Goal: Transaction & Acquisition: Book appointment/travel/reservation

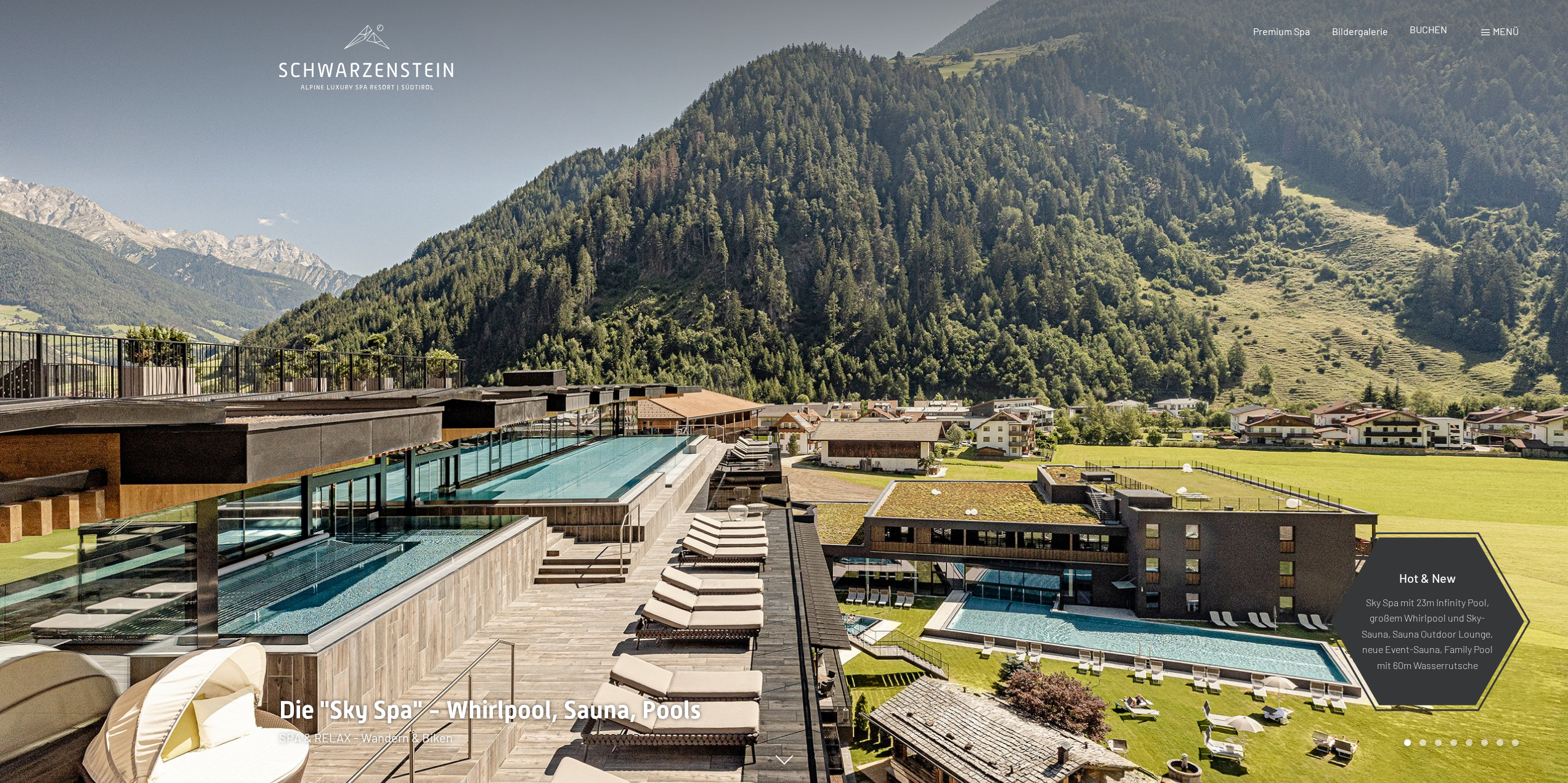
click at [1427, 28] on span "BUCHEN" at bounding box center [1428, 29] width 38 height 11
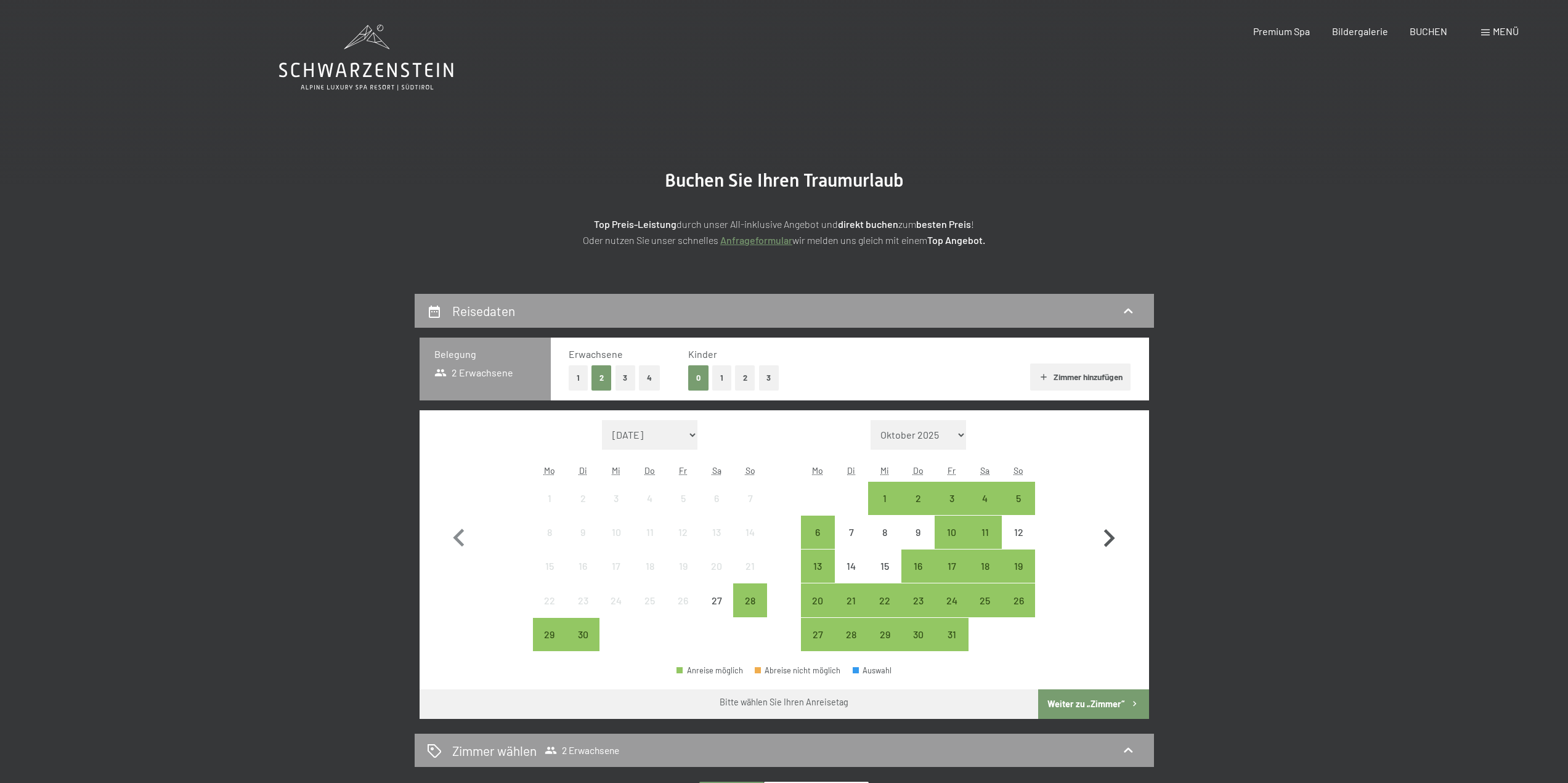
click at [1107, 534] on icon "button" at bounding box center [1109, 538] width 11 height 18
select select "2025-10-01"
select select "2025-11-01"
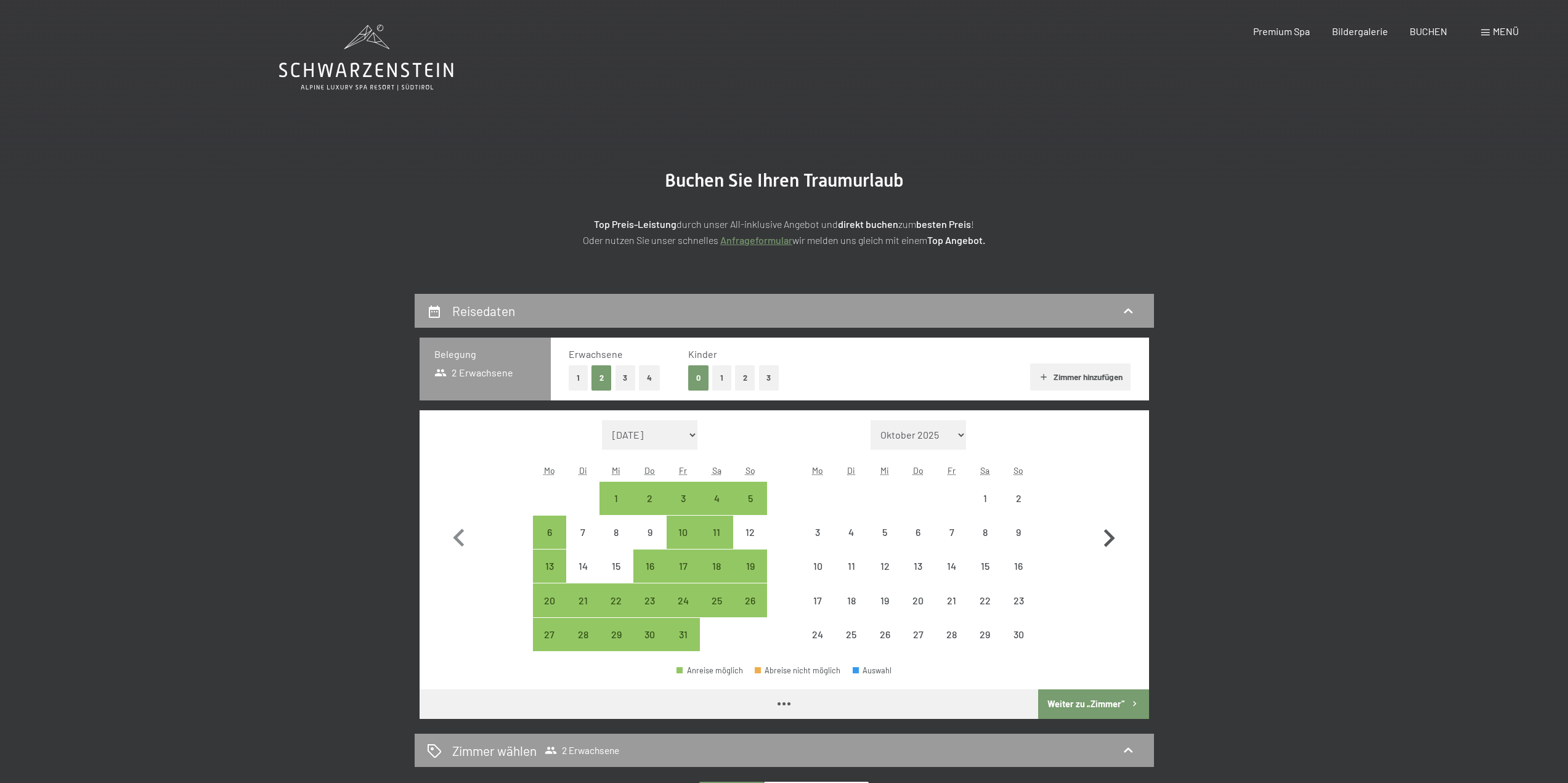
click at [1107, 534] on icon "button" at bounding box center [1109, 538] width 11 height 18
select select "2025-11-01"
select select "2025-12-01"
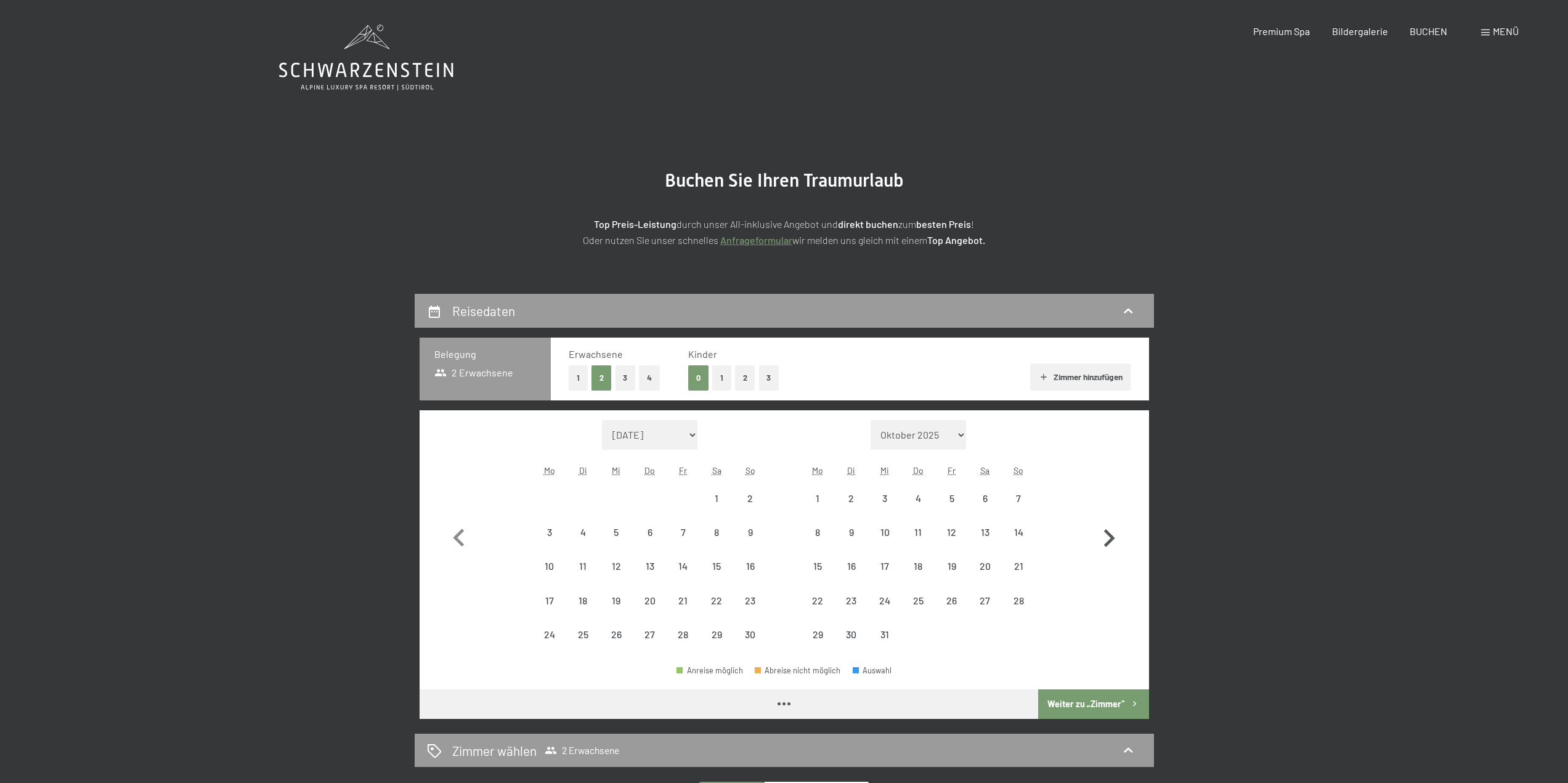
click at [1107, 534] on icon "button" at bounding box center [1109, 538] width 11 height 18
select select "2025-12-01"
select select "2026-01-01"
select select "2025-12-01"
select select "2026-01-01"
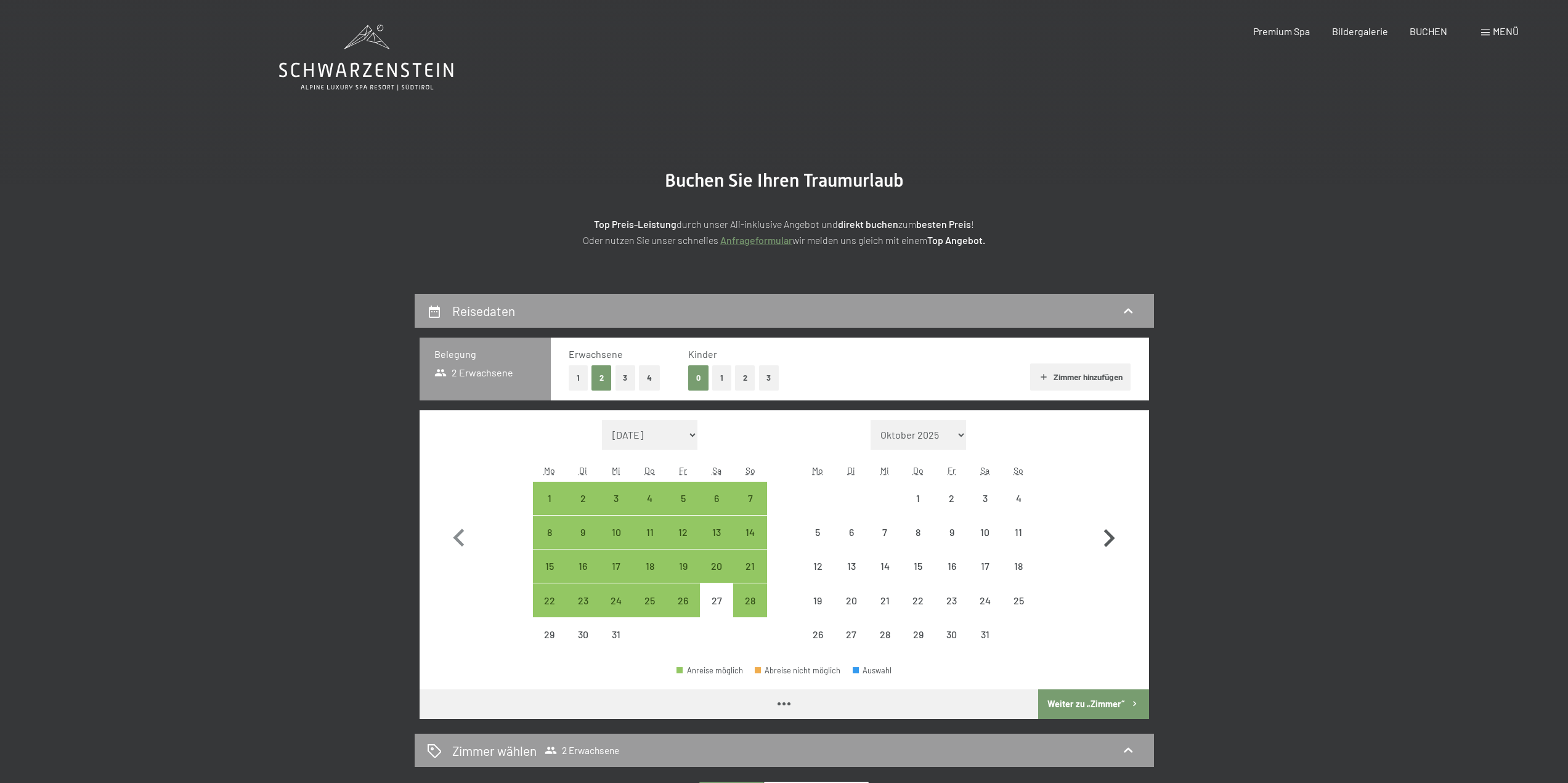
click at [1107, 534] on icon "button" at bounding box center [1109, 538] width 11 height 18
select select "2026-01-01"
select select "2026-02-01"
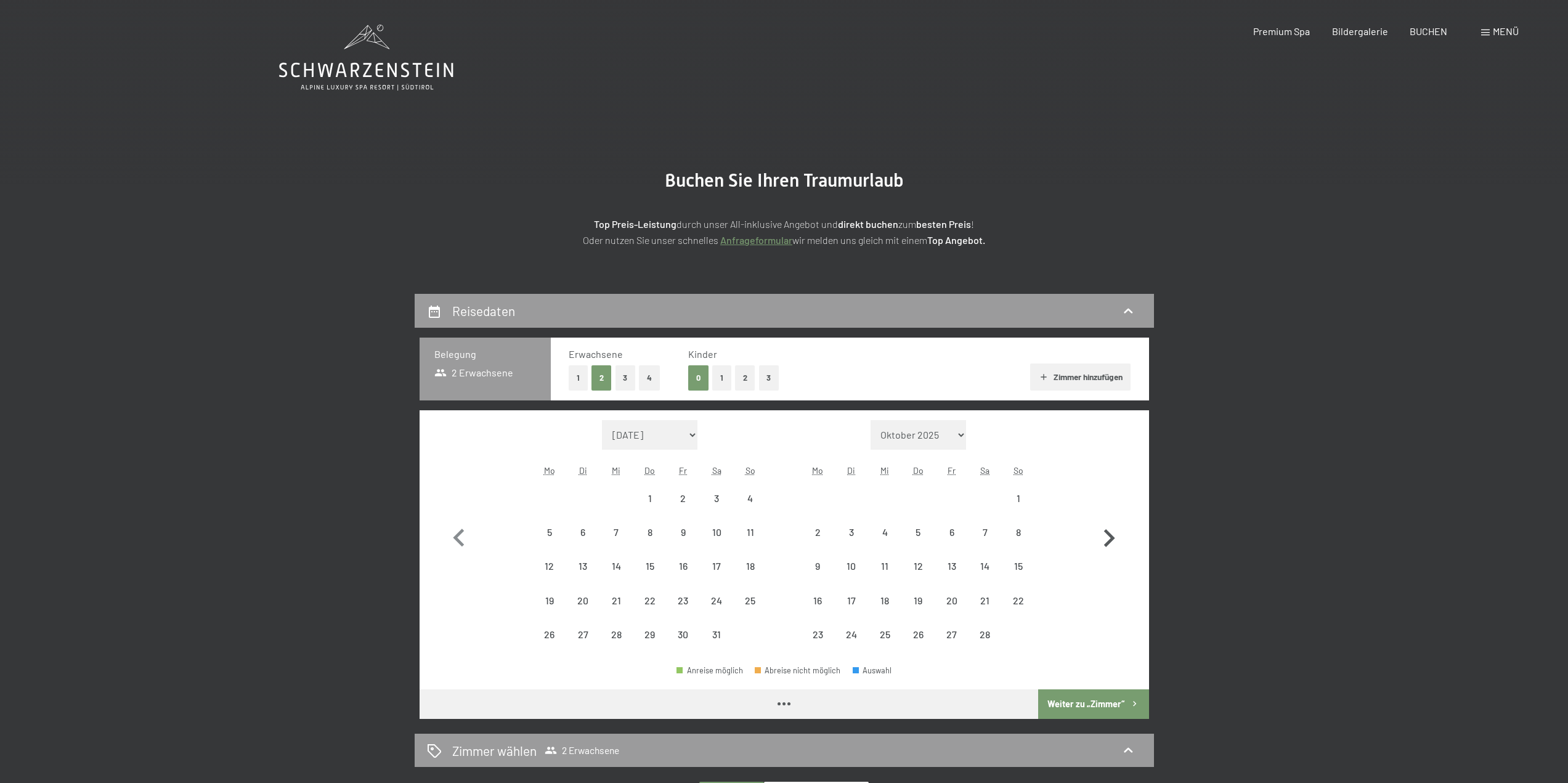
select select "2026-01-01"
select select "2026-02-01"
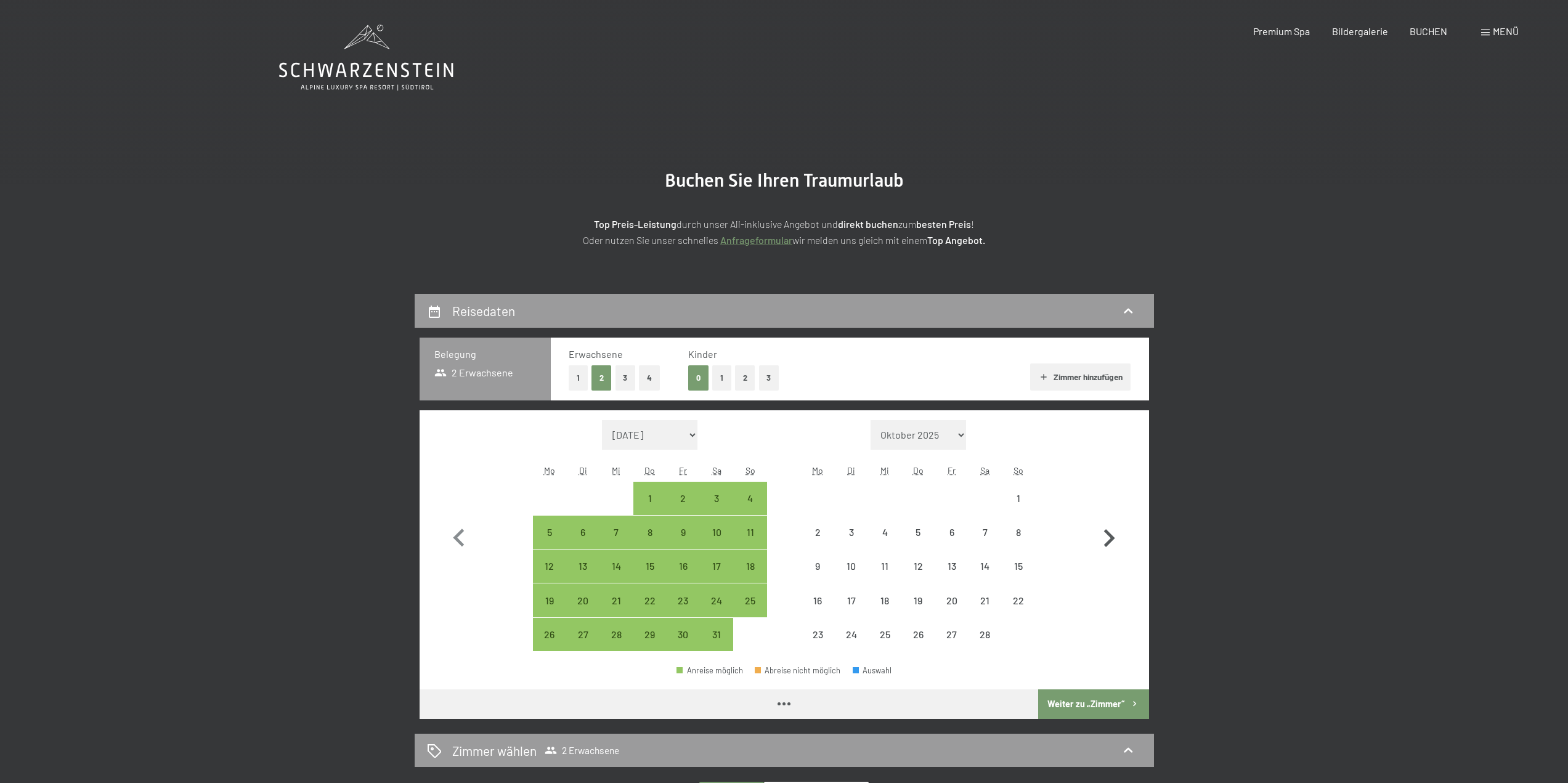
click at [1107, 534] on icon "button" at bounding box center [1109, 538] width 11 height 18
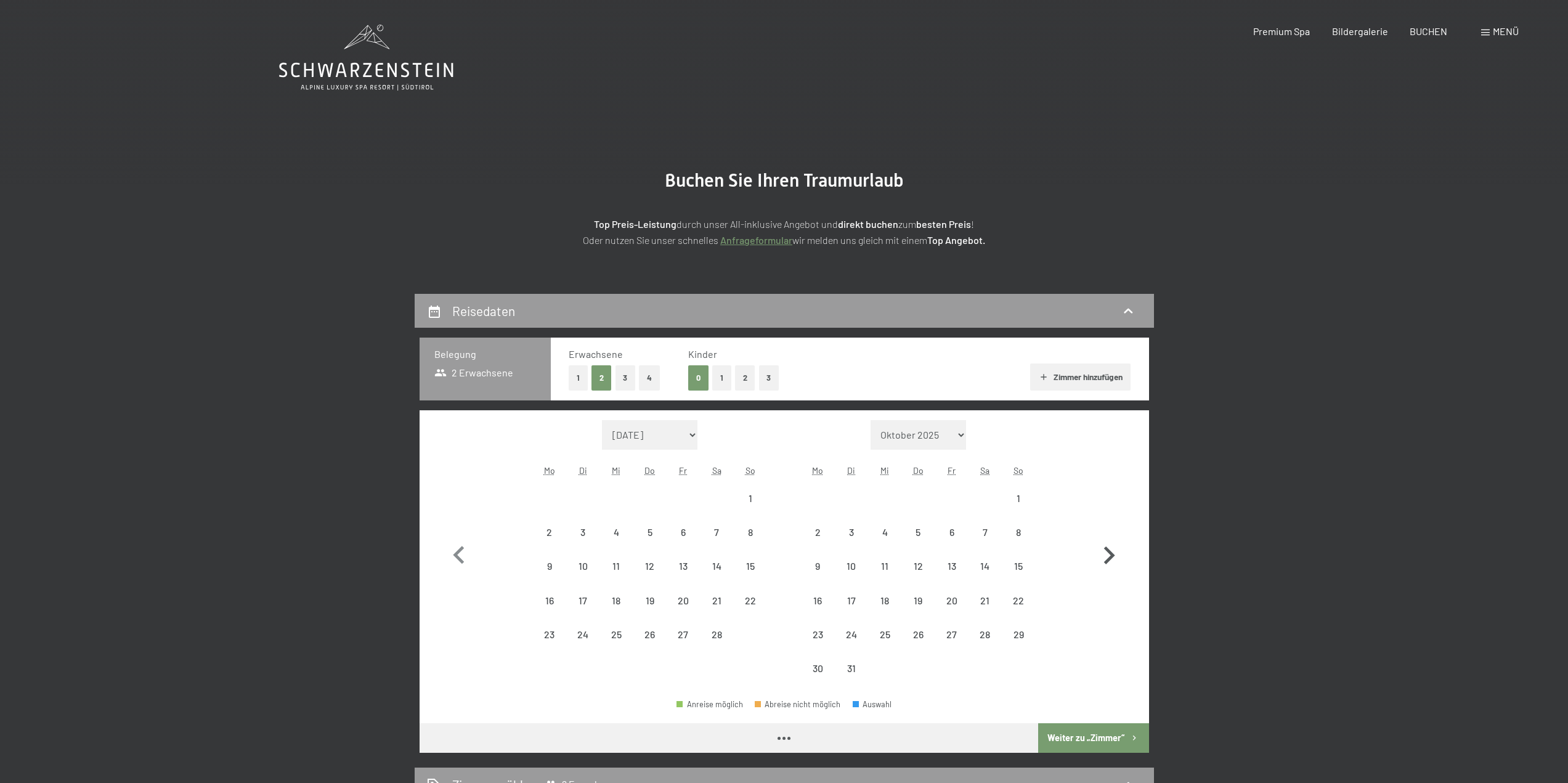
select select "2026-02-01"
select select "2026-03-01"
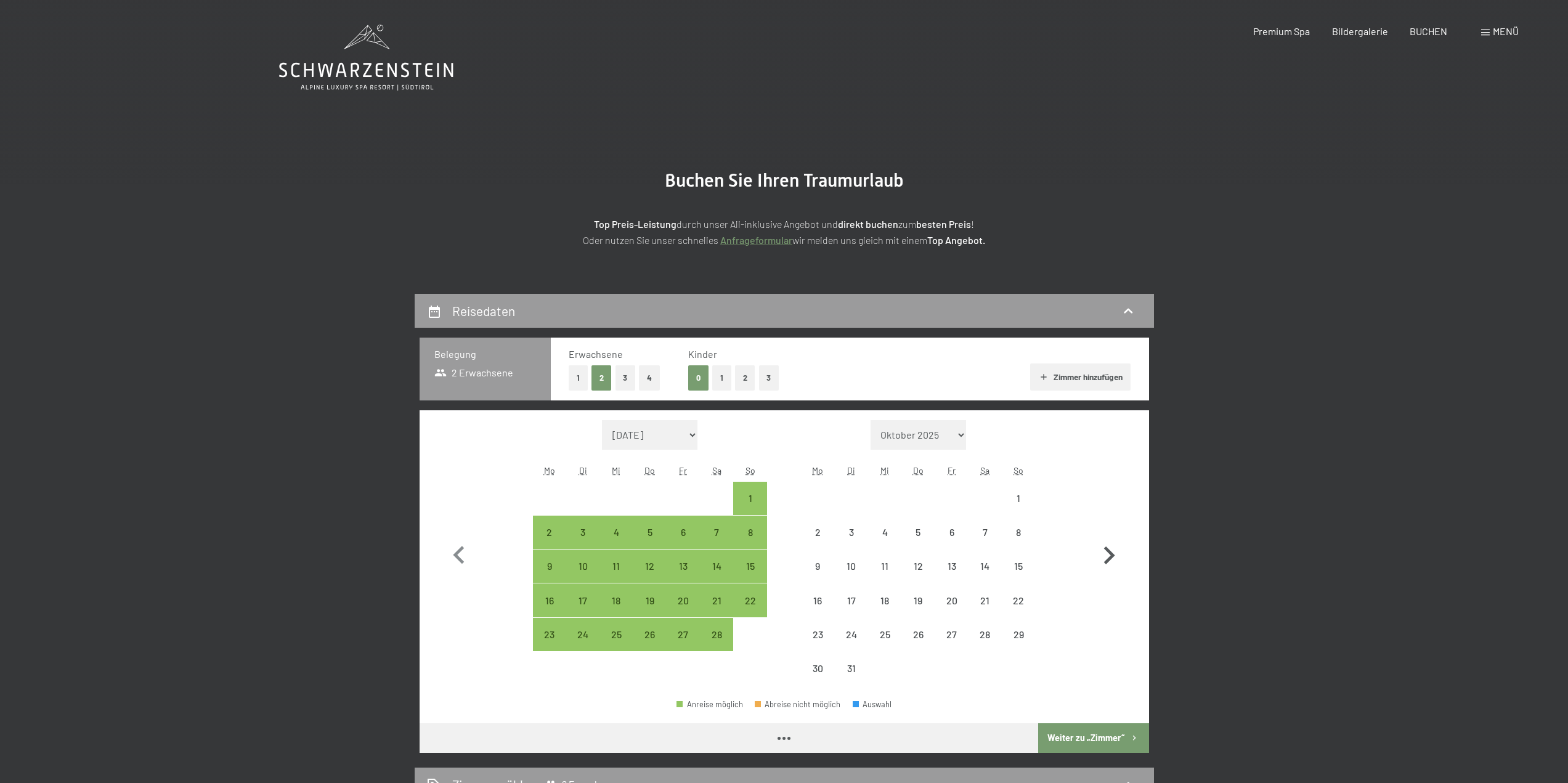
click at [1107, 534] on button "button" at bounding box center [1108, 553] width 36 height 266
select select "2026-03-01"
select select "2026-04-01"
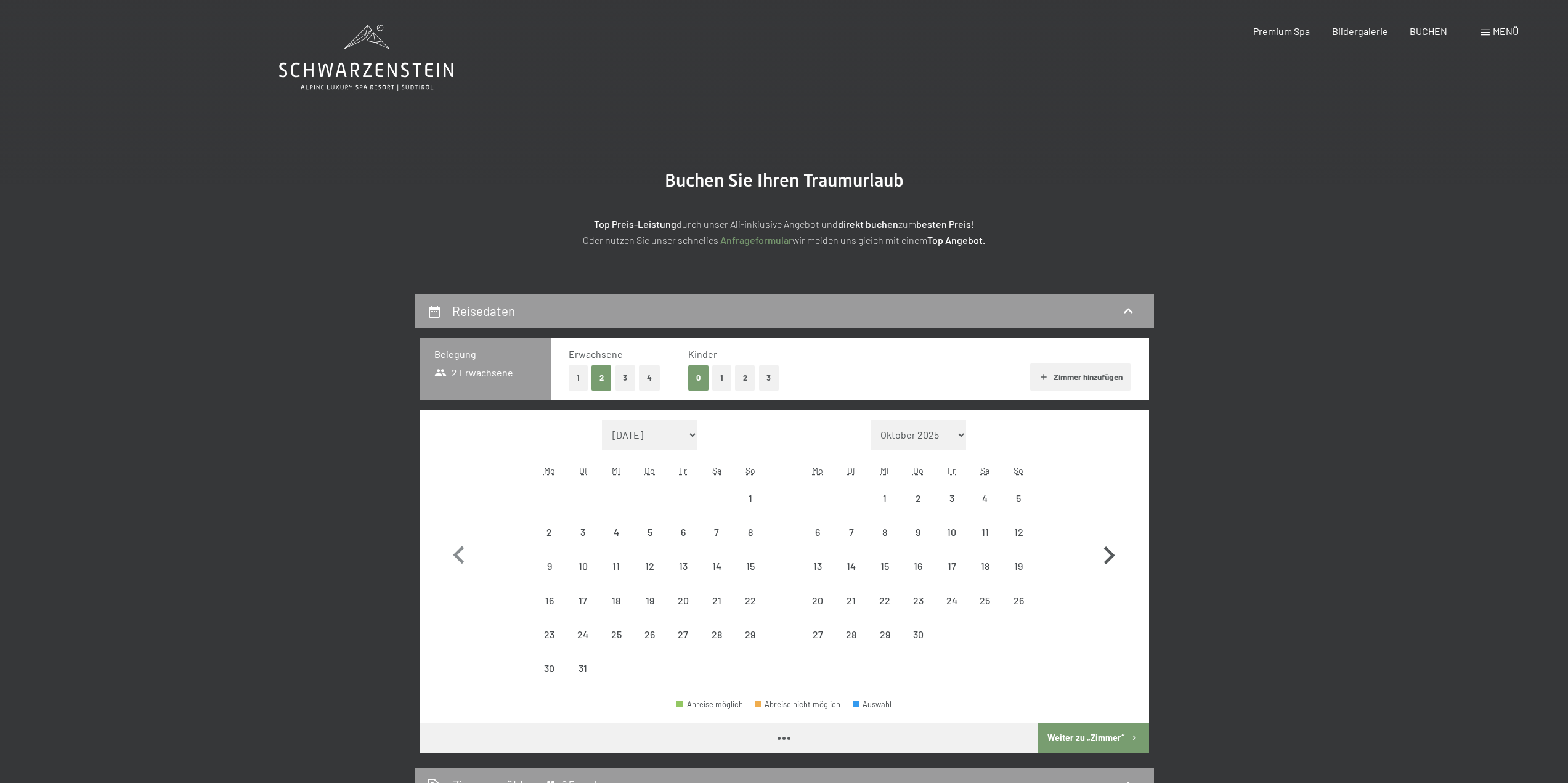
select select "2026-03-01"
select select "2026-04-01"
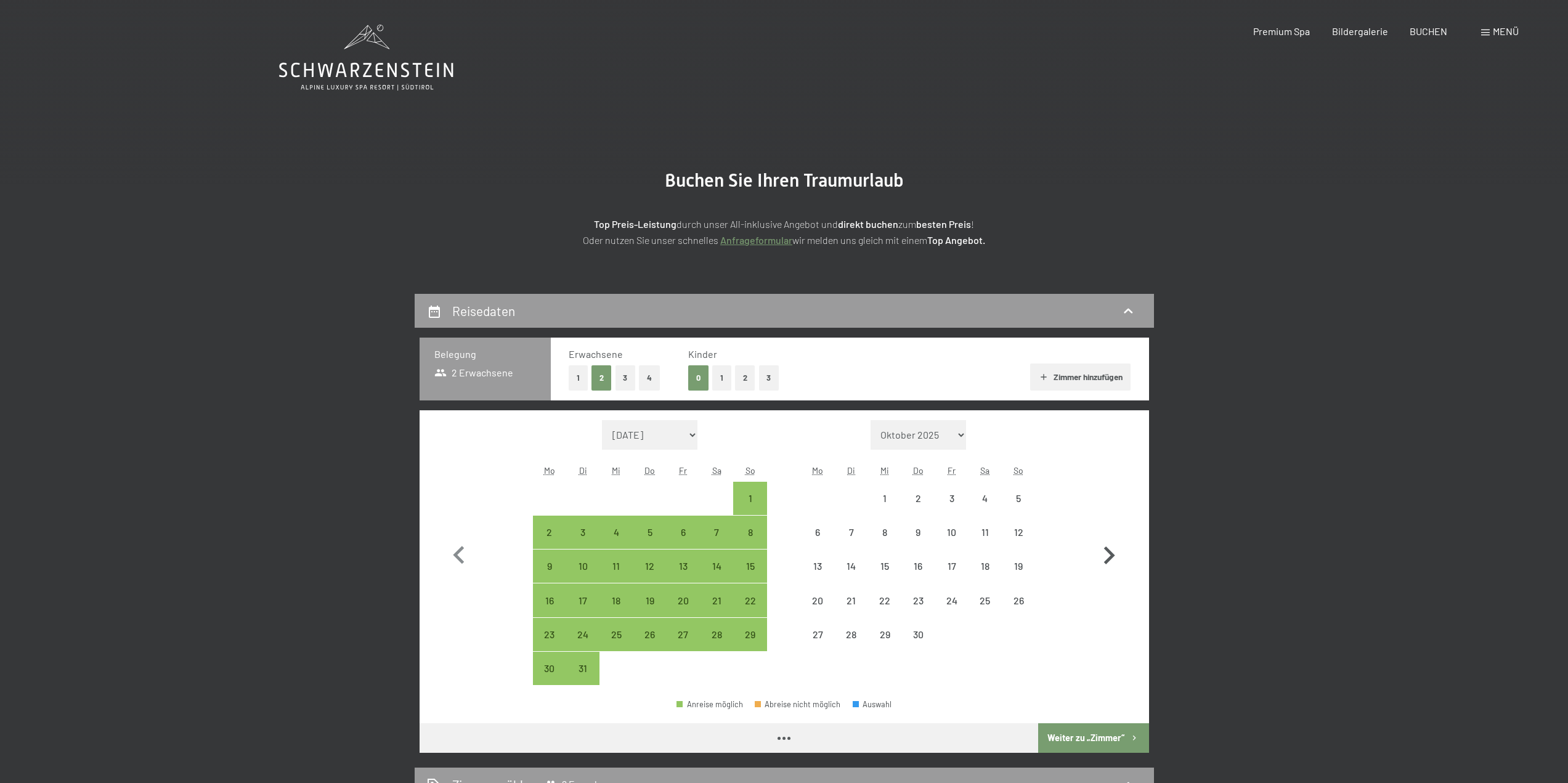
click at [1107, 534] on button "button" at bounding box center [1108, 553] width 36 height 266
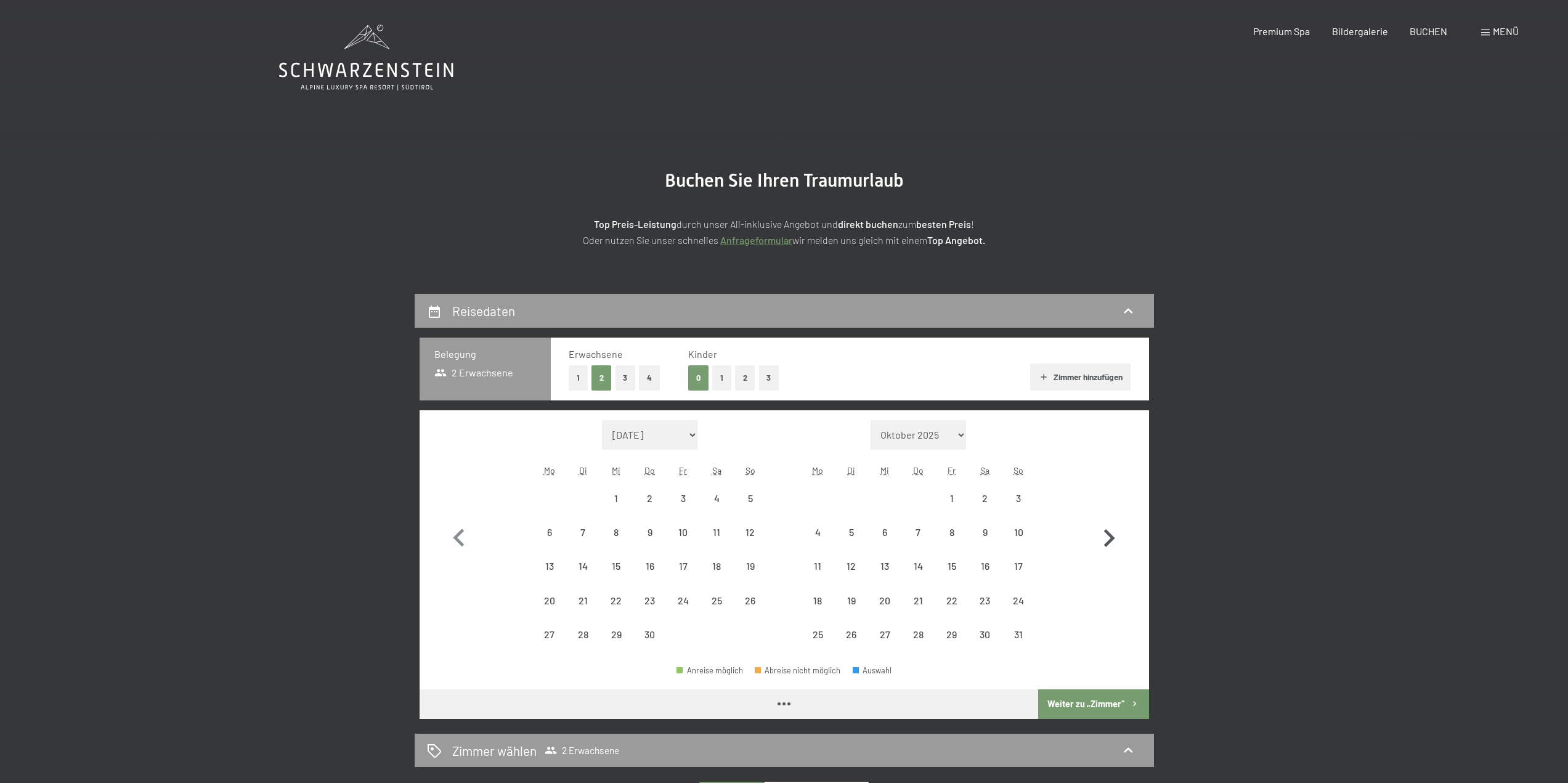
select select "2026-04-01"
select select "2026-05-01"
click at [1107, 534] on icon "button" at bounding box center [1109, 538] width 11 height 18
select select "2026-05-01"
select select "2026-06-01"
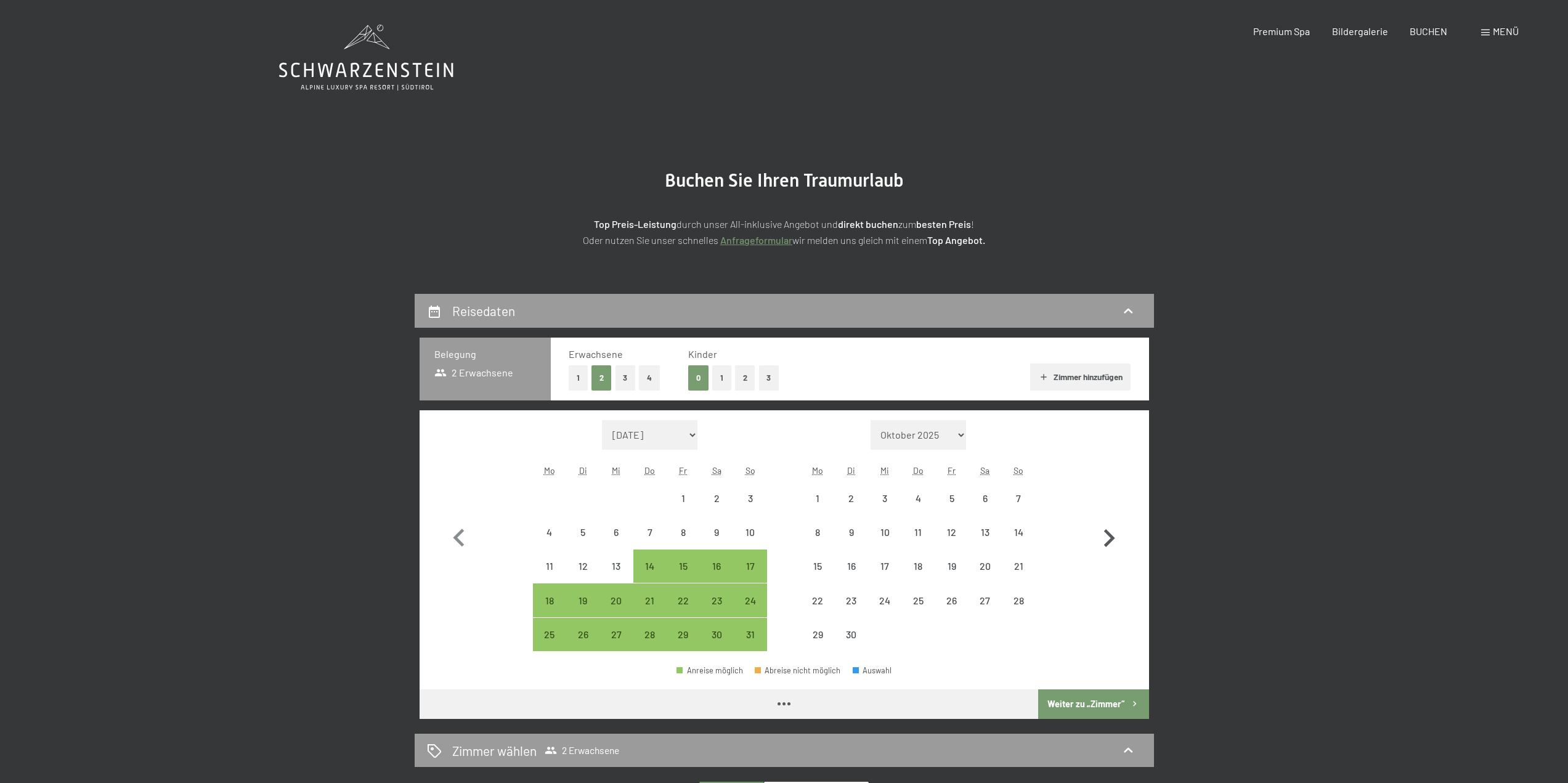
select select "2026-05-01"
select select "2026-06-01"
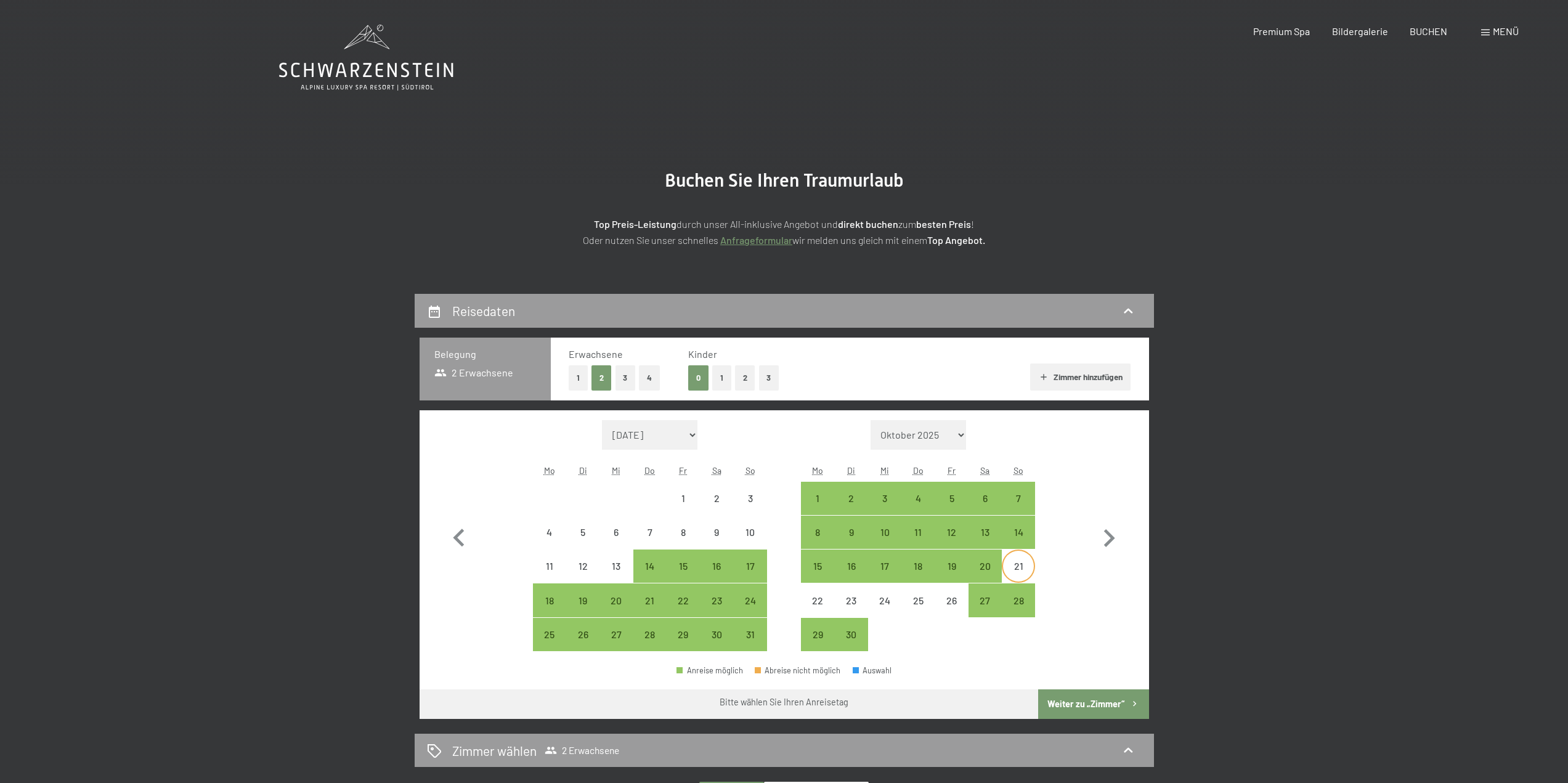
click at [1019, 558] on div "21" at bounding box center [1019, 567] width 31 height 31
select select "2026-05-01"
select select "2026-06-01"
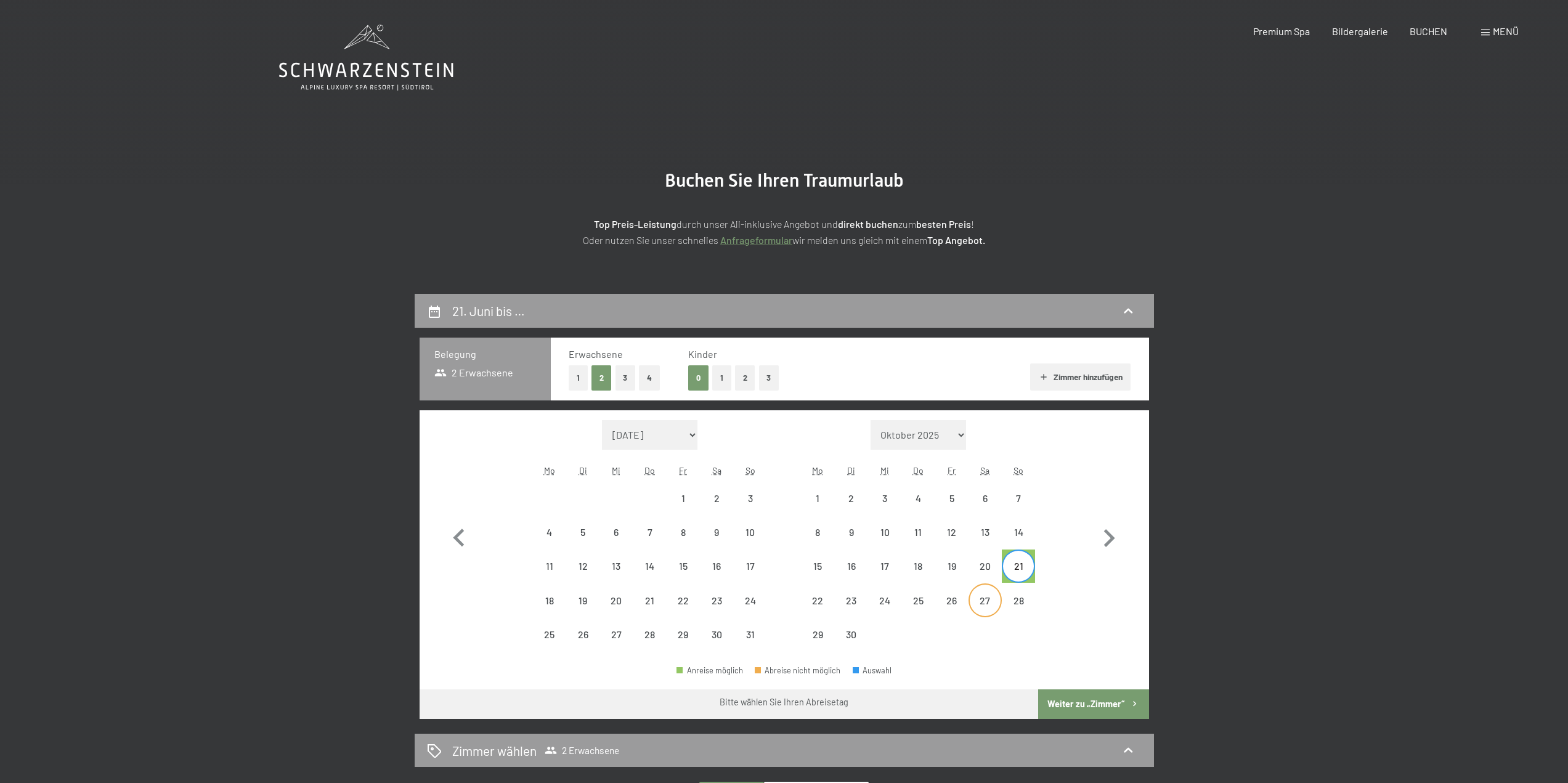
click at [982, 598] on div "27" at bounding box center [985, 612] width 31 height 31
select select "2026-05-01"
select select "2026-06-01"
